Goal: Task Accomplishment & Management: Manage account settings

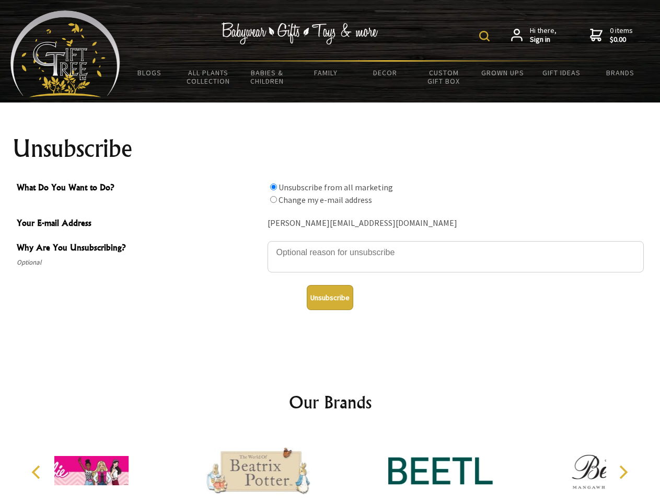
click at [486, 36] on img at bounding box center [484, 36] width 10 height 10
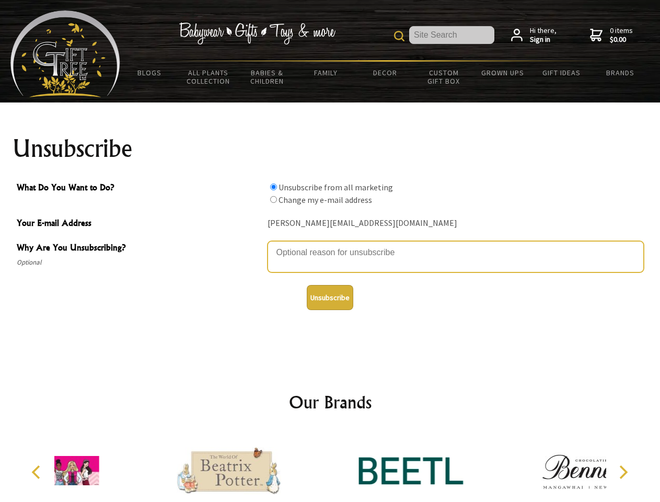
click at [330, 245] on textarea "Why Are You Unsubscribing?" at bounding box center [456, 256] width 376 height 31
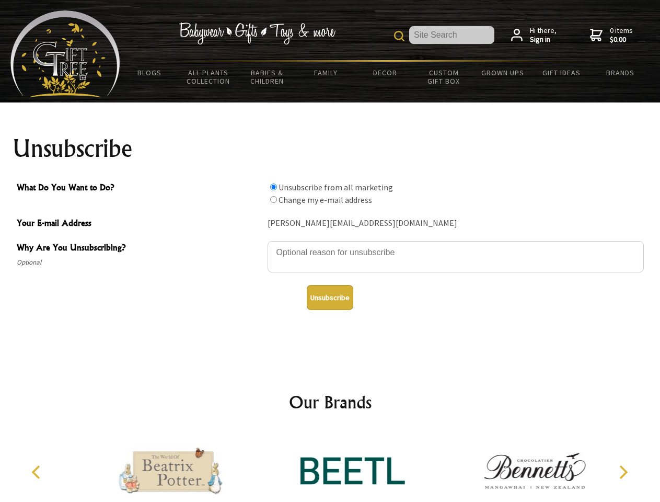
click at [273, 187] on input "What Do You Want to Do?" at bounding box center [273, 186] width 7 height 7
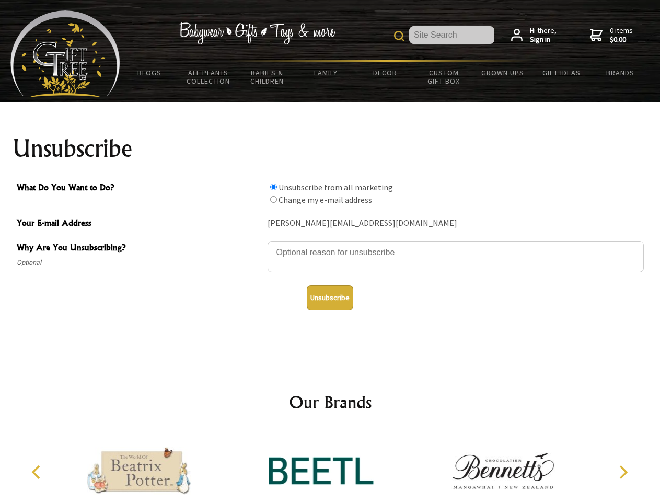
click at [273, 199] on input "What Do You Want to Do?" at bounding box center [273, 199] width 7 height 7
radio input "true"
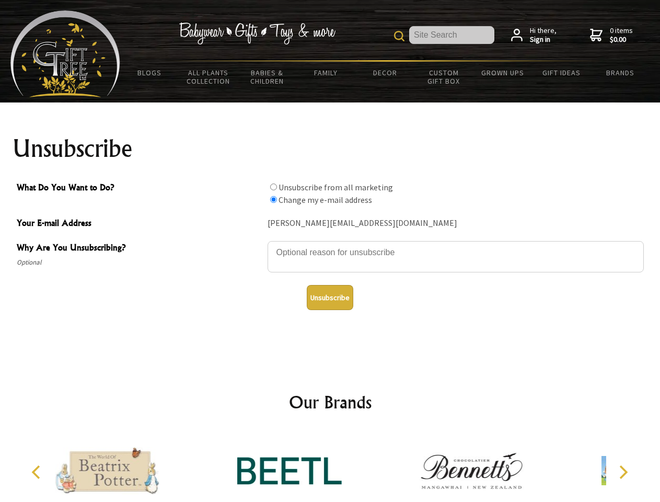
click at [330, 297] on button "Unsubscribe" at bounding box center [330, 297] width 47 height 25
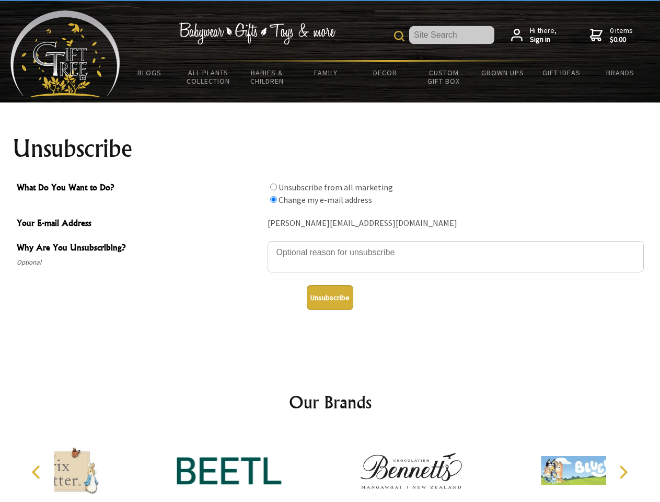
click at [330, 466] on div at bounding box center [411, 472] width 182 height 82
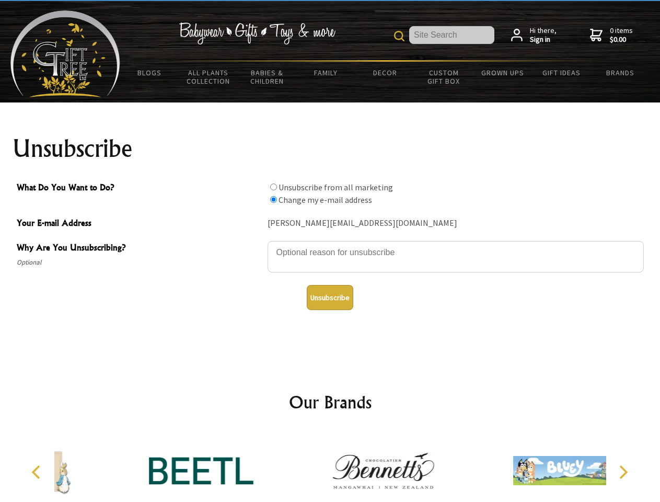
click at [38, 472] on icon "Previous" at bounding box center [37, 472] width 14 height 14
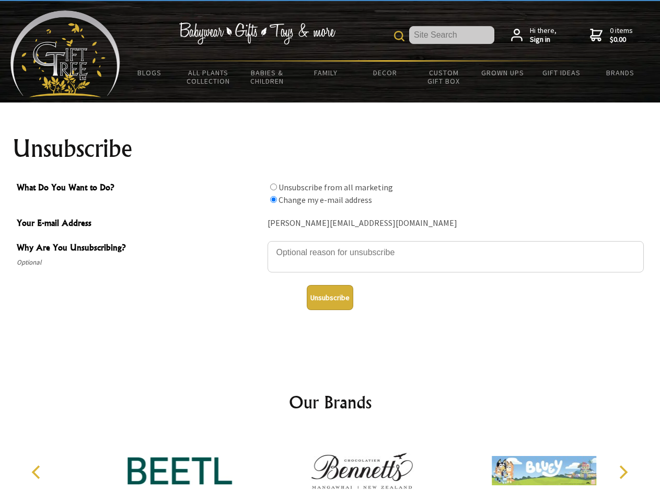
click at [623, 472] on icon "Next" at bounding box center [622, 472] width 14 height 14
